Goal: Navigation & Orientation: Find specific page/section

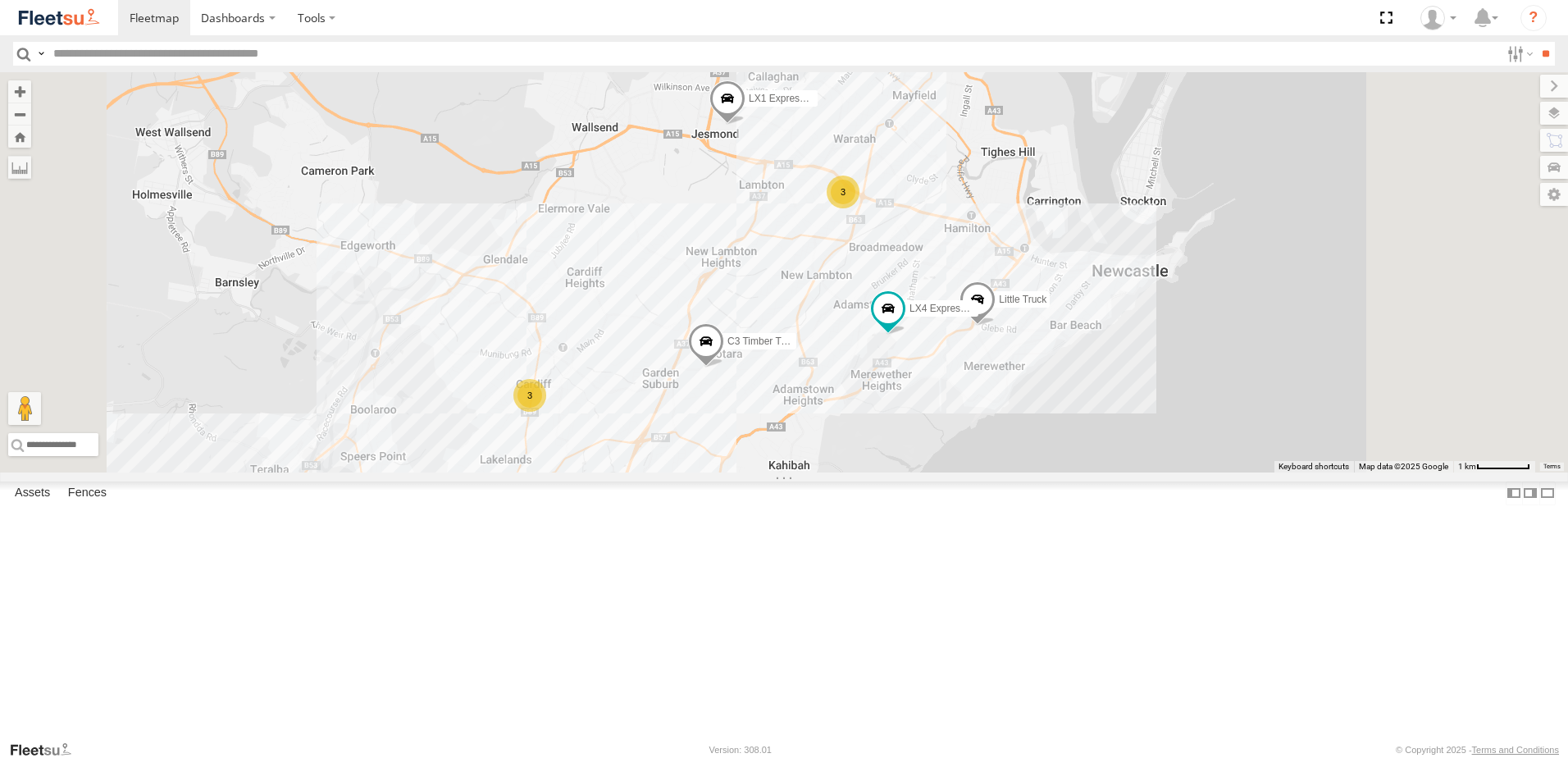
drag, startPoint x: 811, startPoint y: 438, endPoint x: 952, endPoint y: 389, distance: 149.3
click at [952, 389] on div "CX4 Express Ute CX3 Express Ute LX4 Express Ute CX2 Express Ute C4 Timber Truck…" at bounding box center [784, 273] width 1568 height 400
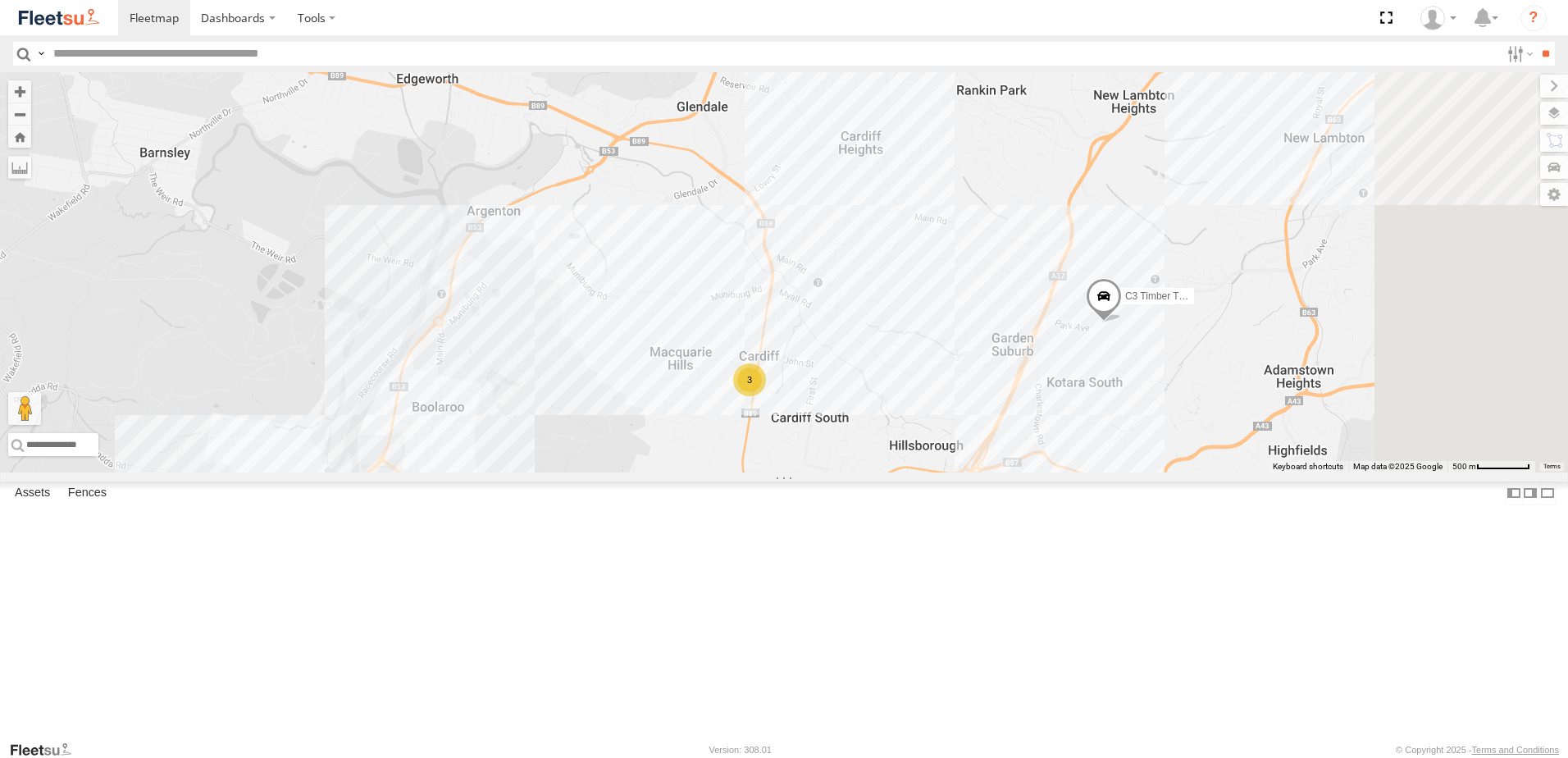
drag, startPoint x: 1182, startPoint y: 304, endPoint x: 1063, endPoint y: 346, distance: 126.2
click at [1063, 346] on div "C3 Timber Truck C4 Timber Truck 3" at bounding box center [784, 273] width 1568 height 400
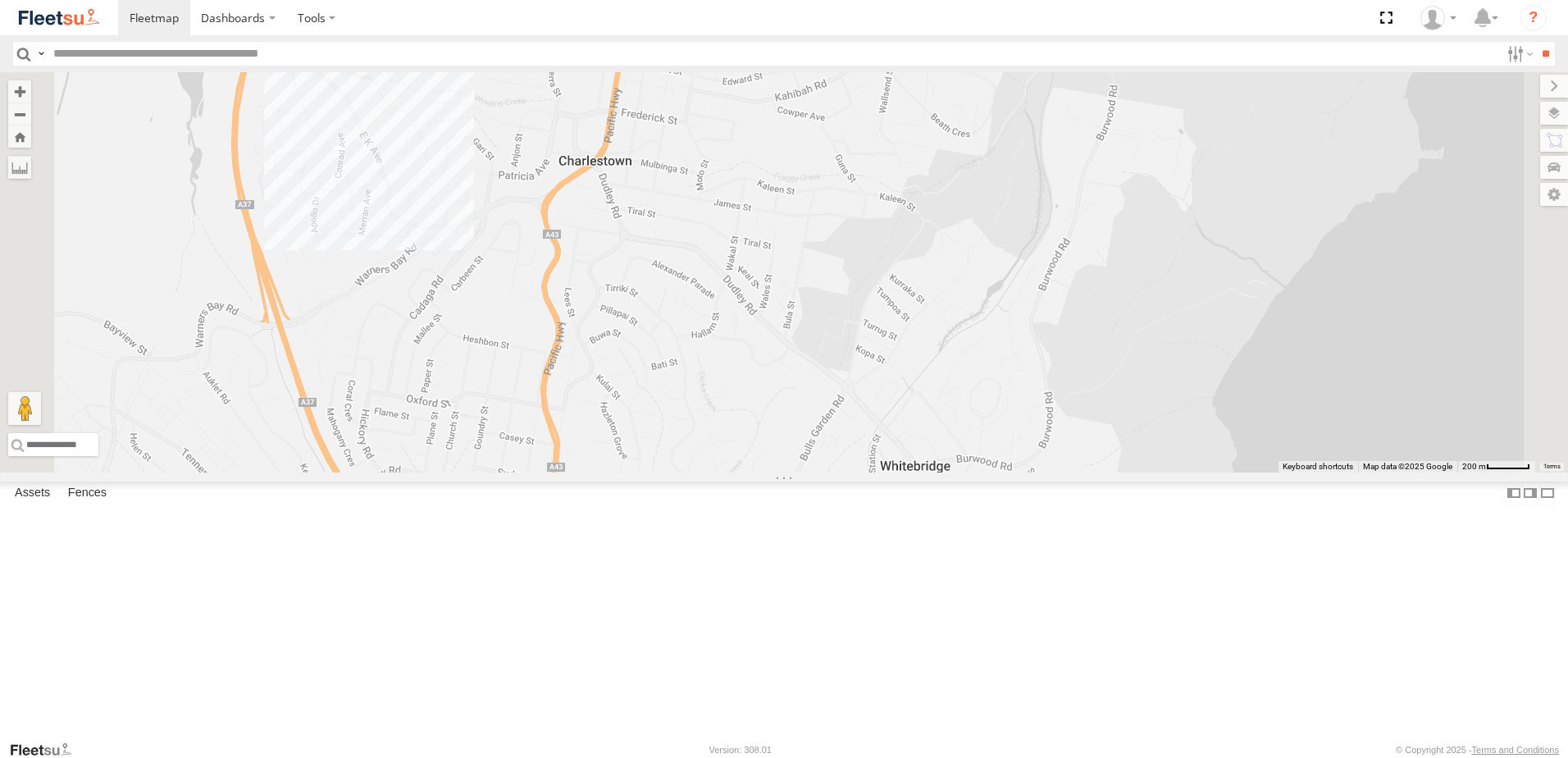
drag, startPoint x: 962, startPoint y: 639, endPoint x: 988, endPoint y: 278, distance: 361.9
click at [988, 278] on div "CX4 Express Ute C3 Timber Truck C4 Timber Truck LX3 Express Ute LX1 Express Ute…" at bounding box center [784, 273] width 1568 height 400
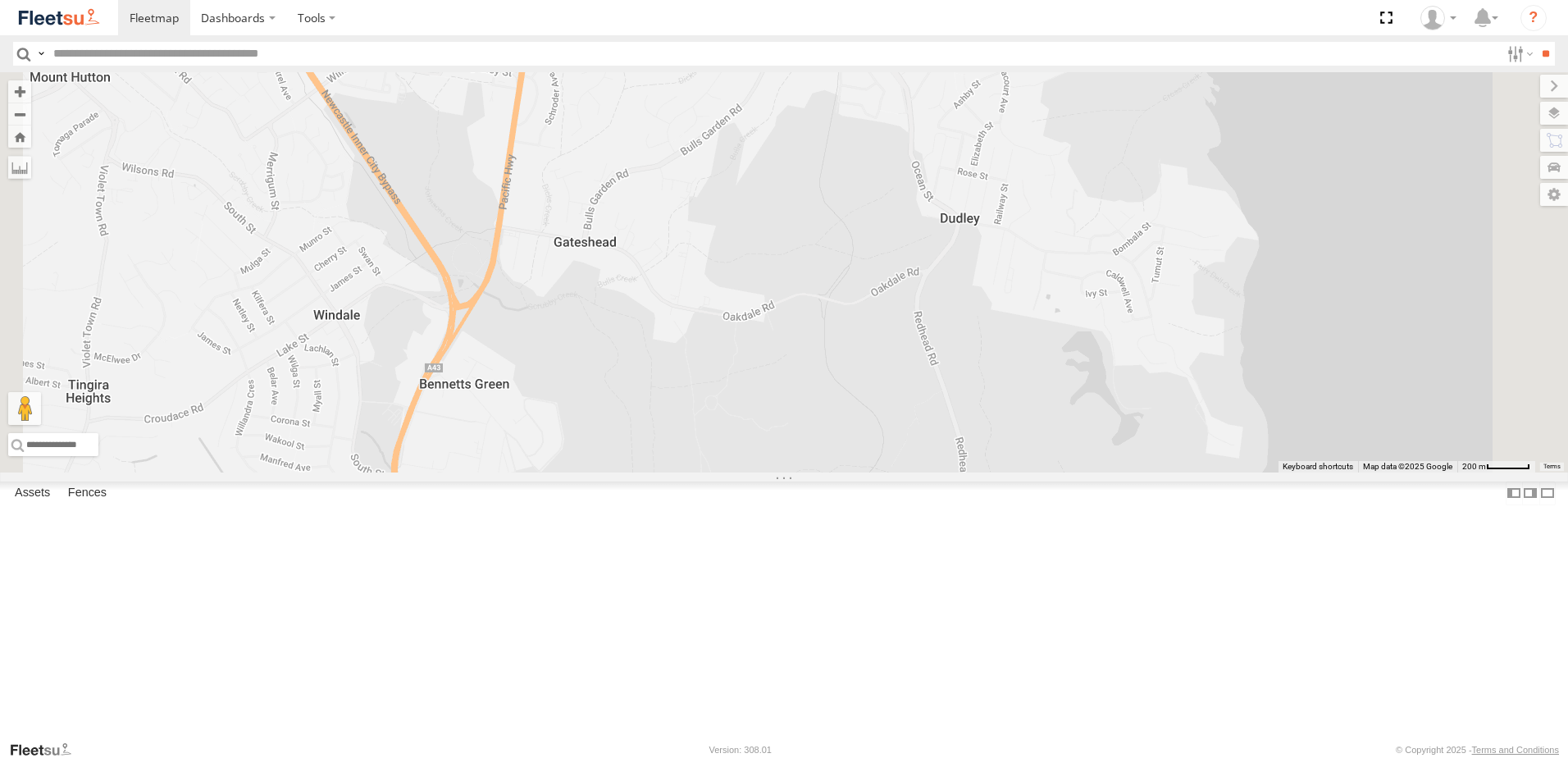
drag, startPoint x: 1035, startPoint y: 309, endPoint x: 1004, endPoint y: 87, distance: 224.2
click at [1004, 87] on div "CX4 Express Ute C3 Timber Truck C4 Timber Truck LX3 Express Ute LX1 Express Ute…" at bounding box center [784, 273] width 1568 height 400
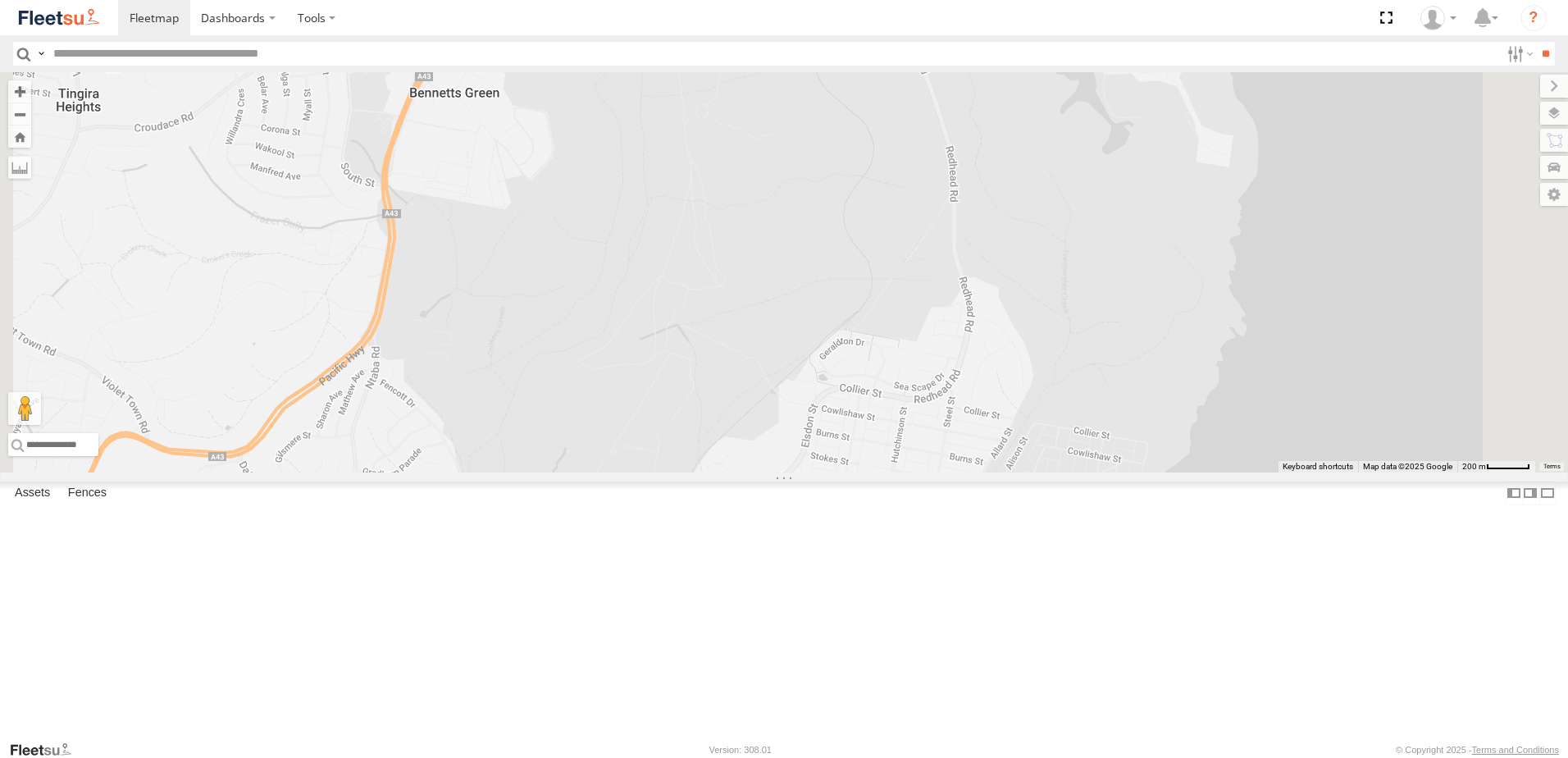
drag, startPoint x: 954, startPoint y: 361, endPoint x: 944, endPoint y: 103, distance: 258.2
click at [944, 103] on div "CX4 Express Ute C3 Timber Truck C4 Timber Truck LX3 Express Ute LX1 Express Ute…" at bounding box center [784, 273] width 1568 height 400
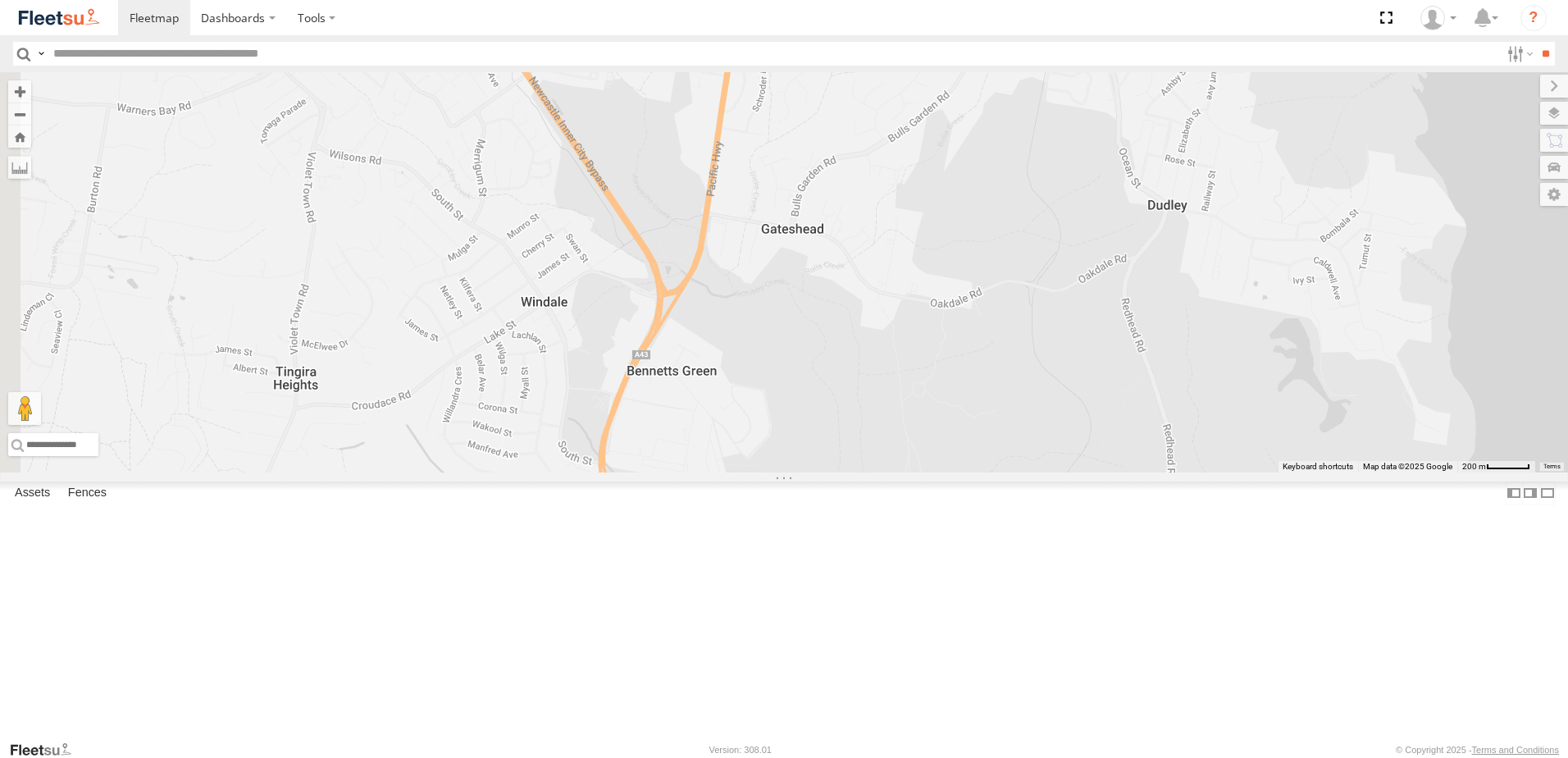
drag, startPoint x: 903, startPoint y: 425, endPoint x: 1112, endPoint y: 726, distance: 366.4
click at [1112, 473] on div "CX4 Express Ute C3 Timber Truck C4 Timber Truck LX3 Express Ute LX1 Express Ute…" at bounding box center [784, 273] width 1568 height 400
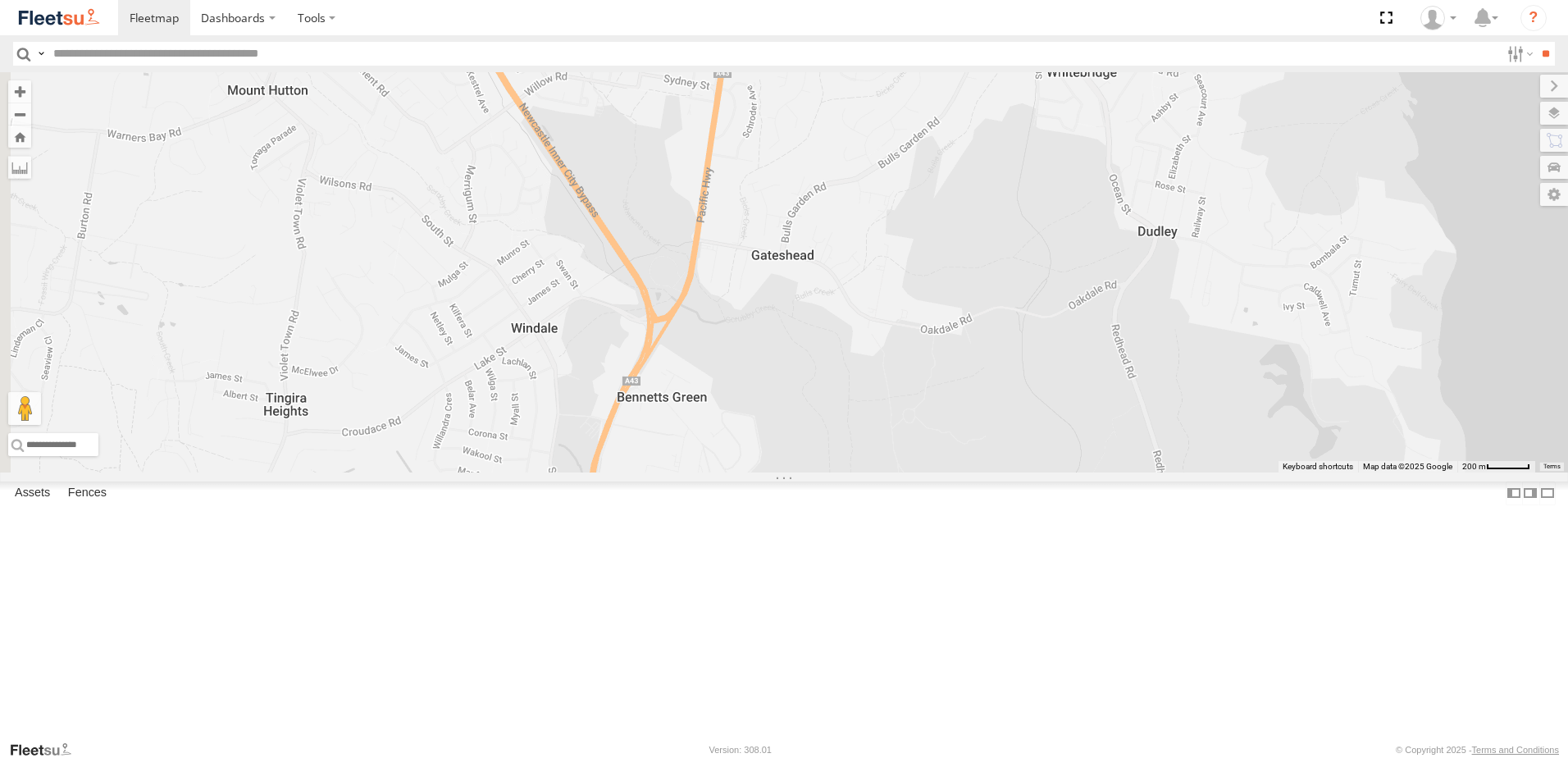
click at [1187, 757] on html "Dashboards" at bounding box center [784, 379] width 1568 height 758
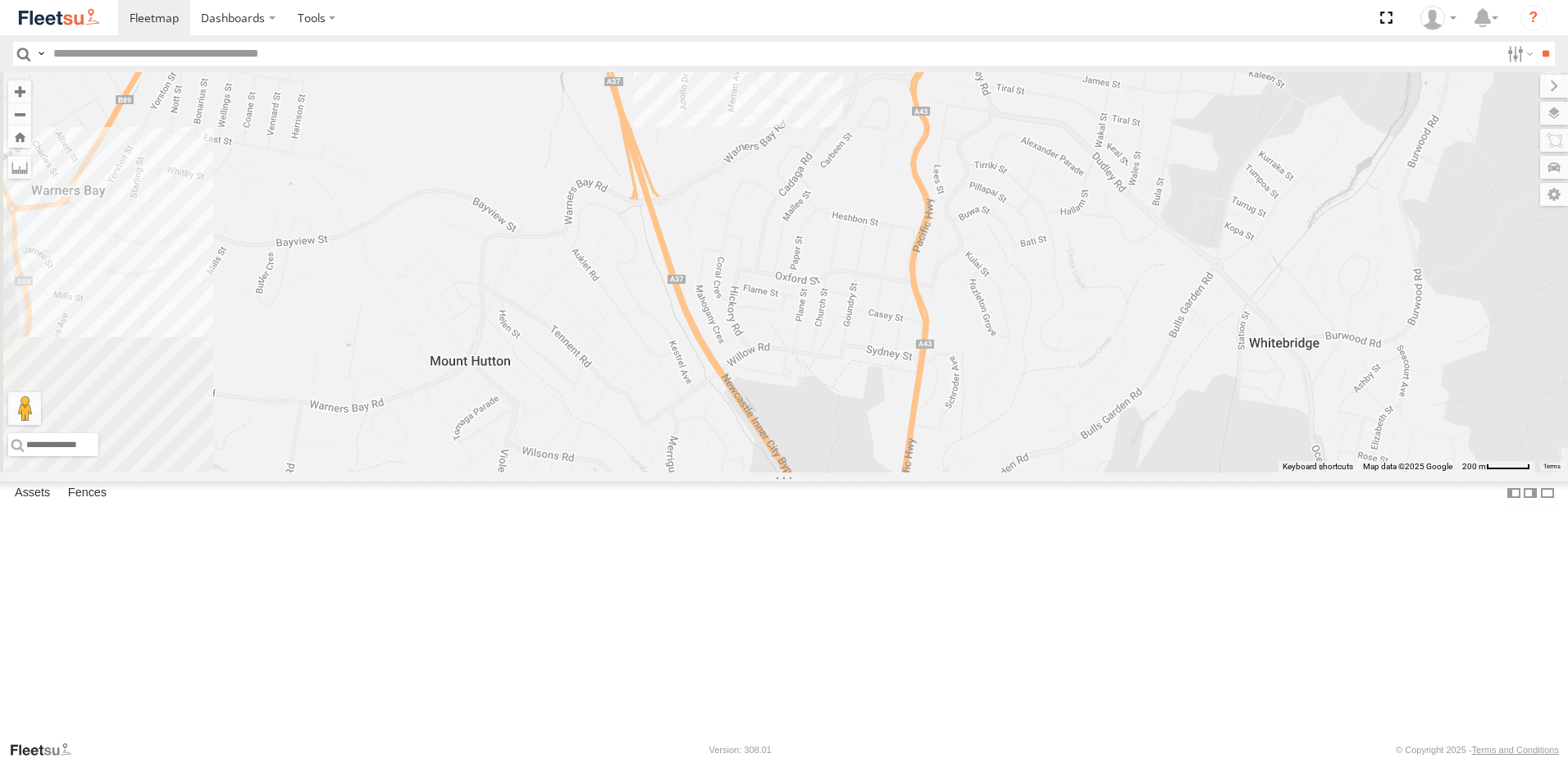
drag, startPoint x: 1184, startPoint y: 720, endPoint x: 1173, endPoint y: 663, distance: 58.1
click at [1196, 473] on div "CX4 Express Ute C3 Timber Truck C4 Timber Truck LX3 Express Ute LX1 Express Ute…" at bounding box center [784, 273] width 1568 height 400
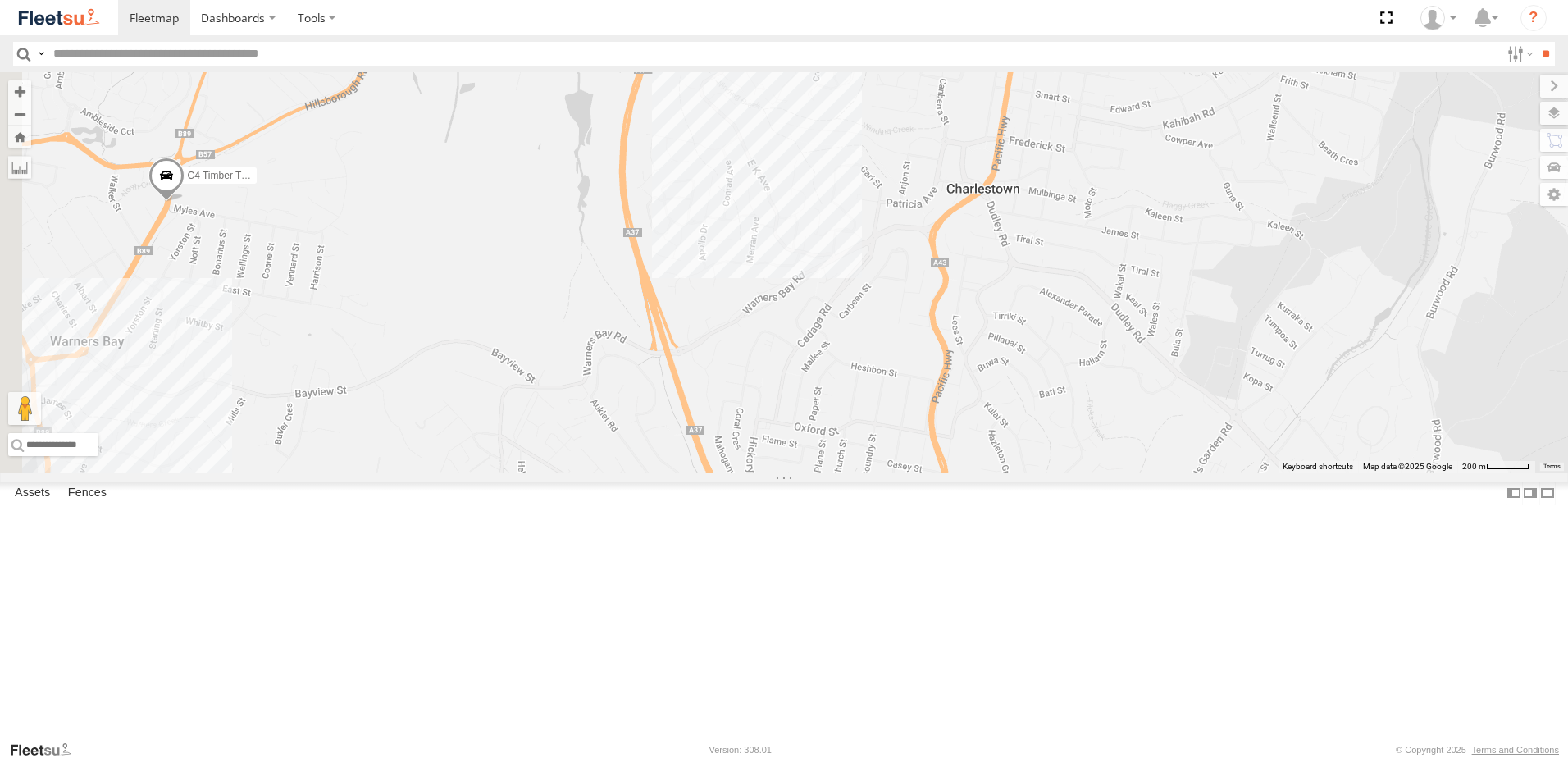
click at [1108, 473] on div "CX4 Express Ute C3 Timber Truck C4 Timber Truck LX3 Express Ute LX1 Express Ute…" at bounding box center [784, 273] width 1568 height 400
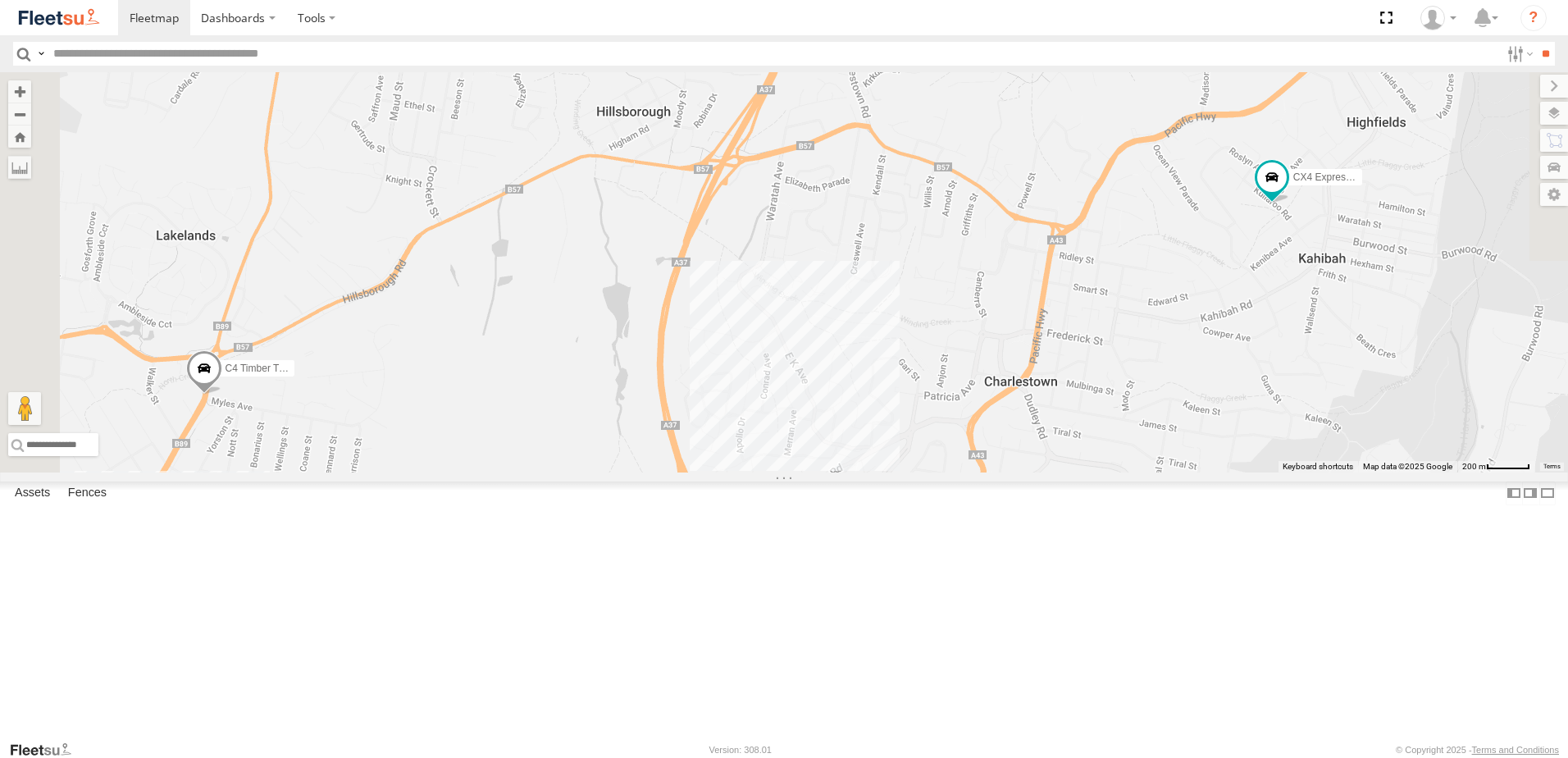
drag, startPoint x: 1082, startPoint y: 709, endPoint x: 1112, endPoint y: 775, distance: 72.5
click at [1112, 757] on html "Dashboards" at bounding box center [784, 379] width 1568 height 758
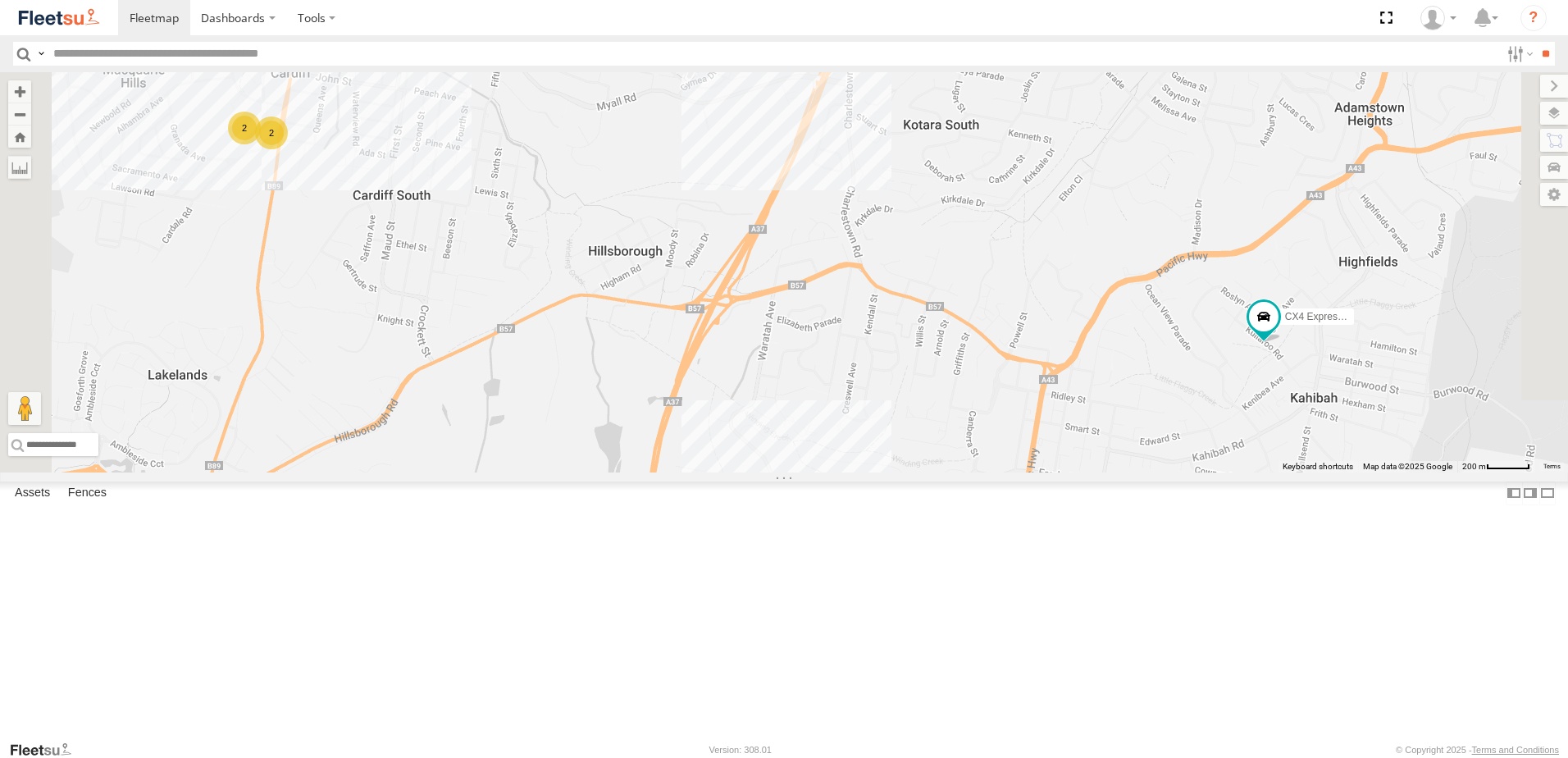
drag, startPoint x: 1098, startPoint y: 643, endPoint x: 1070, endPoint y: 757, distance: 117.4
click at [1070, 757] on body "Dashboards" at bounding box center [784, 379] width 1568 height 758
click at [1115, 755] on footer "Fleetsu Version: 308.01 © Copyright 2025 - Terms and Conditions" at bounding box center [784, 749] width 1568 height 18
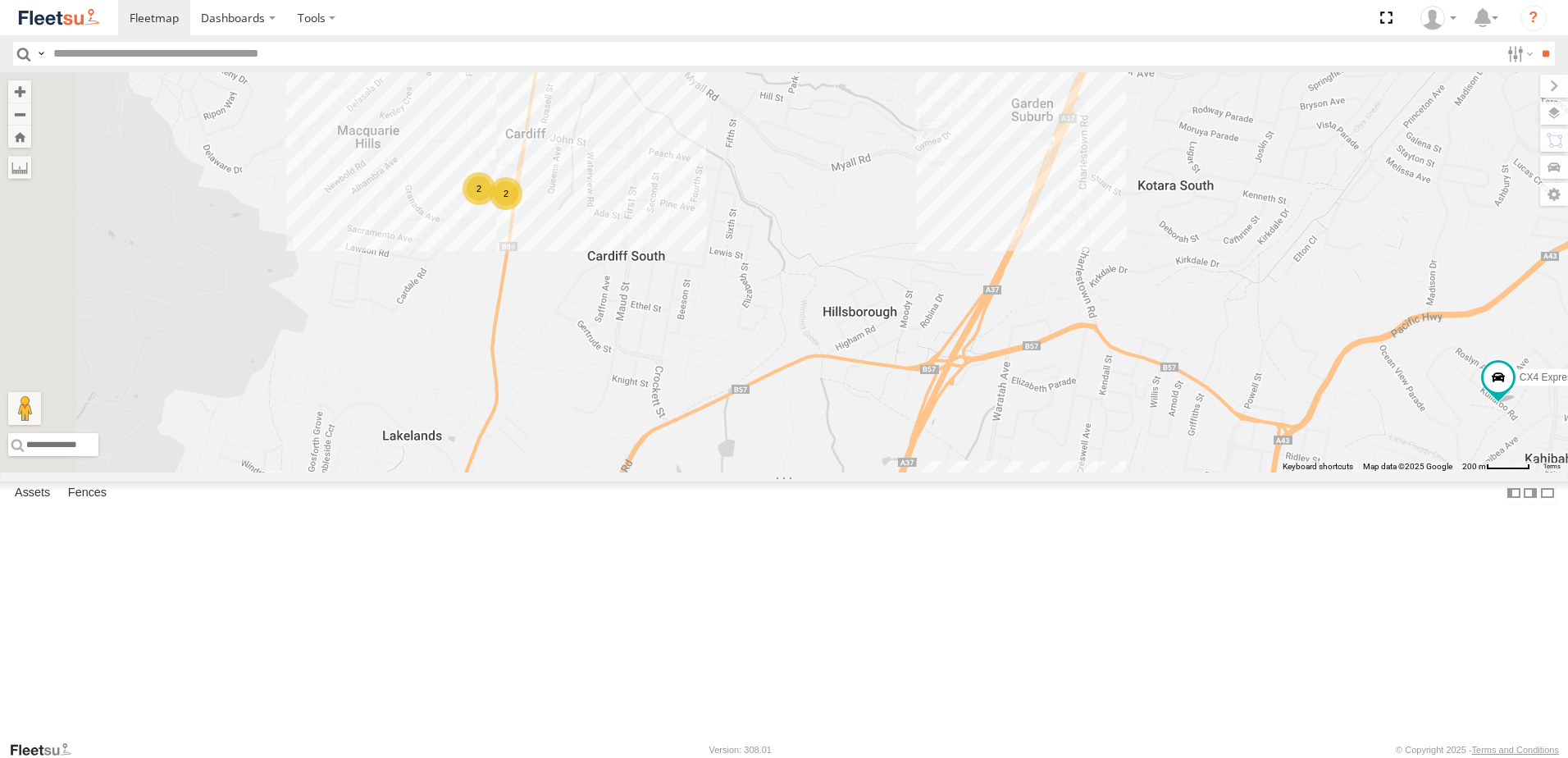
drag, startPoint x: 585, startPoint y: 312, endPoint x: 851, endPoint y: 375, distance: 273.4
click at [851, 375] on div "CX4 Express Ute C3 Timber Truck C4 Timber Truck LX3 Express Ute LX1 Express Ute…" at bounding box center [784, 273] width 1568 height 400
